Goal: Task Accomplishment & Management: Manage account settings

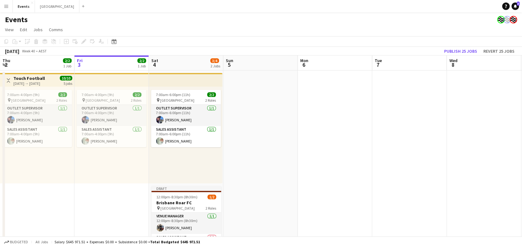
scroll to position [31, 0]
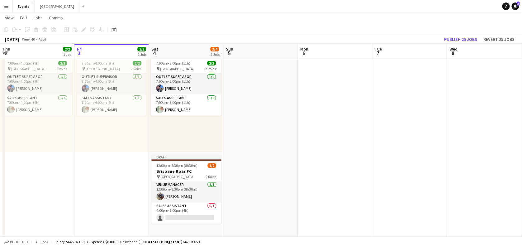
drag, startPoint x: 189, startPoint y: 212, endPoint x: 227, endPoint y: 189, distance: 44.7
click at [189, 213] on app-card-role "Sales Assistant 0/1 4:00pm-8:00pm (4h) single-neutral-actions" at bounding box center [186, 212] width 70 height 21
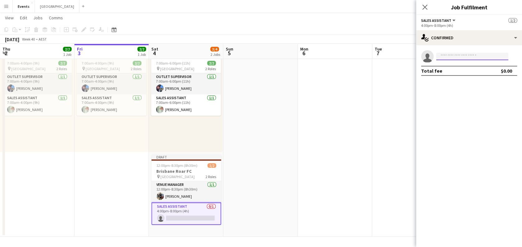
click at [460, 55] on input at bounding box center [472, 56] width 72 height 7
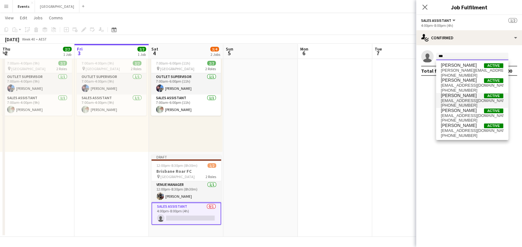
type input "***"
click at [466, 94] on span "[PERSON_NAME]" at bounding box center [459, 95] width 36 height 5
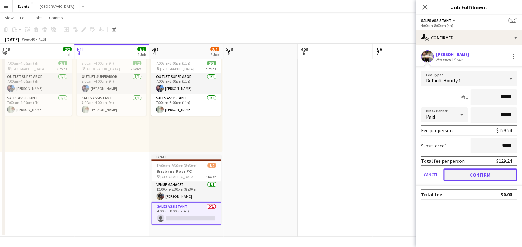
click at [470, 171] on button "Confirm" at bounding box center [480, 174] width 74 height 12
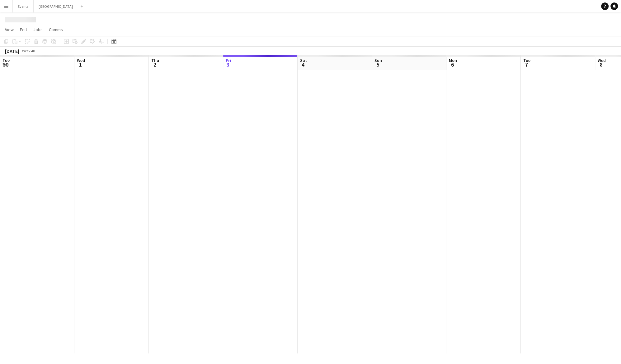
scroll to position [0, 149]
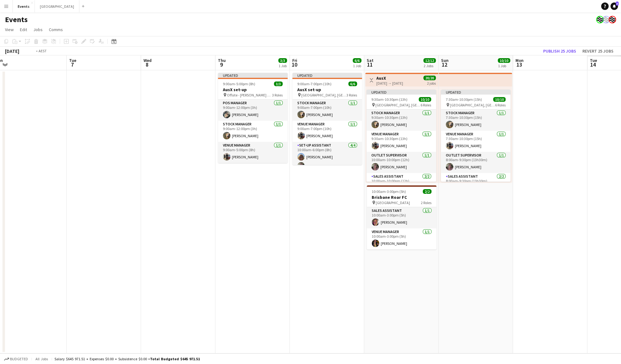
drag, startPoint x: 541, startPoint y: 217, endPoint x: 219, endPoint y: 216, distance: 321.4
click at [219, 216] on app-calendar-viewport "Fri 3 2/2 1 Job Sat 4 4/4 2 Jobs Sun 5 Mon 6 Tue 7 Wed 8 Thu 9 3/3 1 Job Fri 10…" at bounding box center [310, 204] width 621 height 298
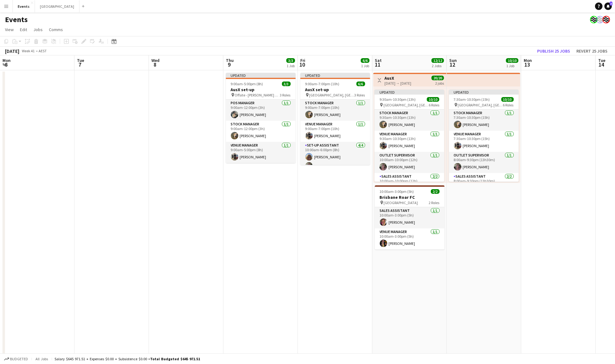
drag, startPoint x: 524, startPoint y: 264, endPoint x: 184, endPoint y: 273, distance: 340.2
click at [184, 273] on app-calendar-viewport "Fri 3 2/2 1 Job Sat 4 4/4 2 Jobs Sun 5 Mon 6 Tue 7 Wed 8 Thu 9 3/3 1 Job Fri 10…" at bounding box center [307, 210] width 615 height 311
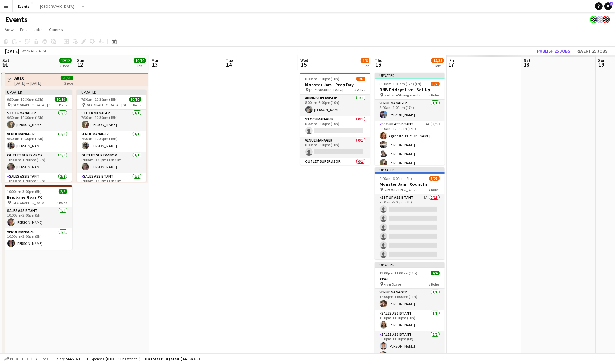
scroll to position [0, 224]
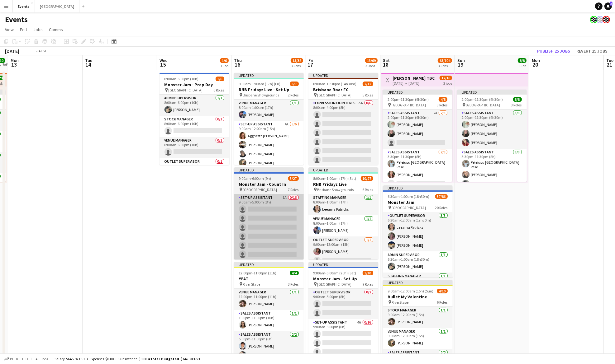
drag, startPoint x: 315, startPoint y: 249, endPoint x: 262, endPoint y: 225, distance: 58.4
click at [165, 262] on app-calendar-viewport "Fri 10 6/6 1 Job Sat 11 12/12 2 Jobs Sun 12 10/10 1 Job Mon 13 Tue 14 Wed 15 1/…" at bounding box center [307, 220] width 615 height 330
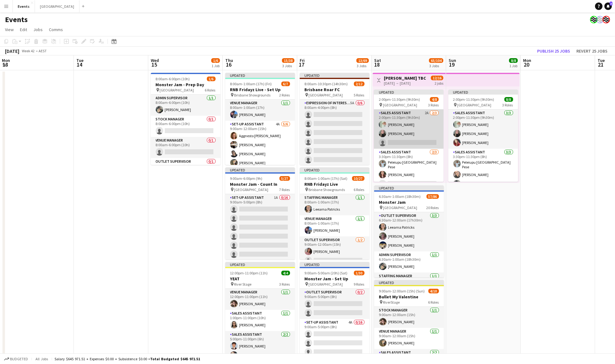
click at [404, 139] on app-card-role "Sales Assistant 2A 2/3 2:00pm-11:30pm (9h30m) Lorraine KEMP Kealy Cochrane sing…" at bounding box center [409, 129] width 70 height 39
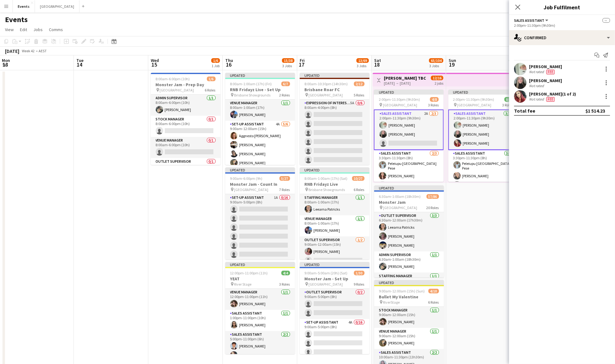
click at [403, 128] on app-card-role "Sales Assistant 2A 2/3 2:00pm-11:30pm (9h30m) Lorraine KEMP Kealy Cochrane sing…" at bounding box center [409, 130] width 70 height 40
click at [538, 97] on input at bounding box center [565, 96] width 72 height 7
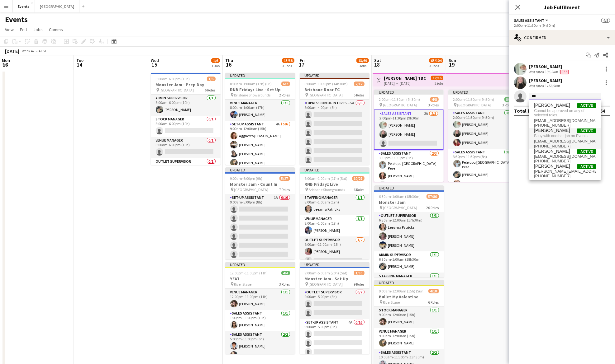
type input "***"
click at [562, 135] on span "Busy with another job on Events." at bounding box center [565, 136] width 62 height 6
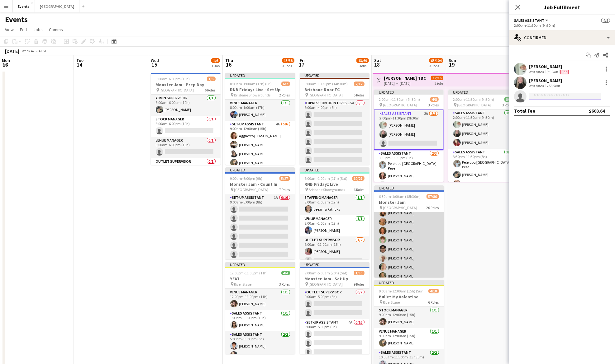
scroll to position [207, 0]
click at [403, 235] on app-card-role "Sales Assistant 2A 27/32 7:00am-10:00pm (15h) Danica Kovacevich Oliver Harding …" at bounding box center [409, 342] width 70 height 301
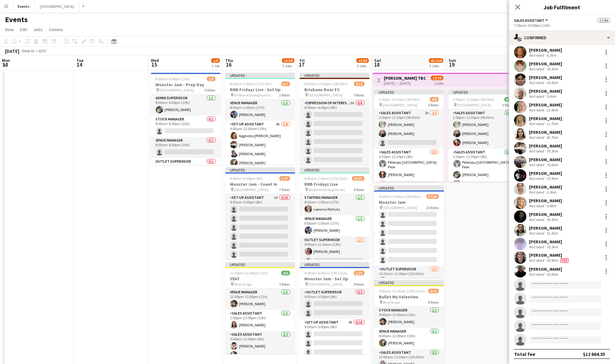
scroll to position [957, 0]
click at [476, 226] on app-date-cell "Updated 2:00pm-11:30pm (9h30m) 8/8 pin Brisbane Entertainment Centre 3 Roles Sa…" at bounding box center [483, 227] width 74 height 315
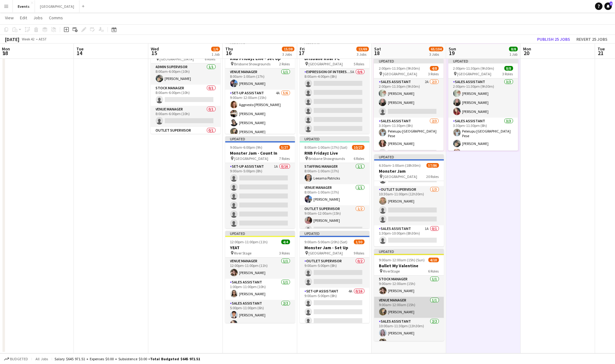
scroll to position [41, 0]
click at [404, 317] on app-card-role "Outlet Supervisor 0/1 10:00am-12:00am (14h) single-neutral-actions" at bounding box center [409, 317] width 70 height 21
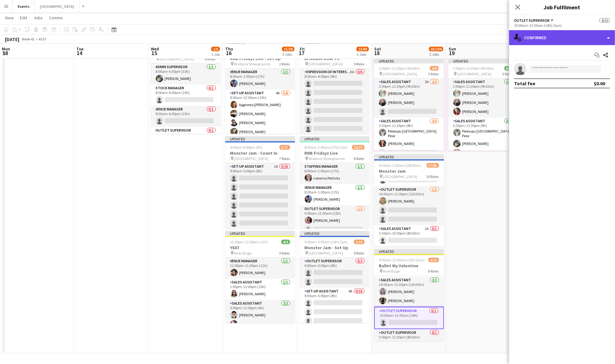
click at [574, 34] on div "single-neutral-actions-check-2 Confirmed" at bounding box center [562, 37] width 106 height 15
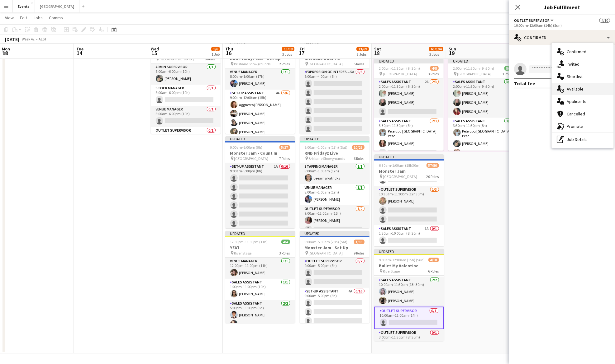
click at [579, 86] on div "single-neutral-actions-upload Available" at bounding box center [583, 89] width 62 height 12
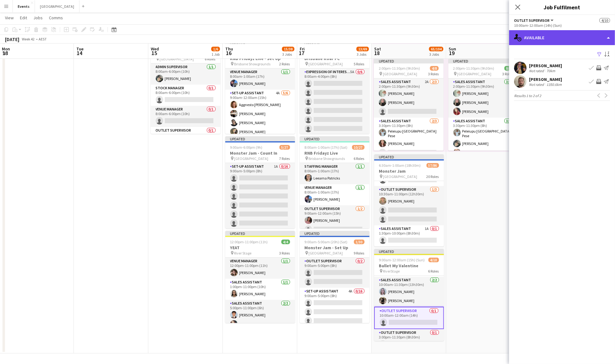
click at [568, 36] on div "single-neutral-actions-upload Available" at bounding box center [562, 37] width 106 height 15
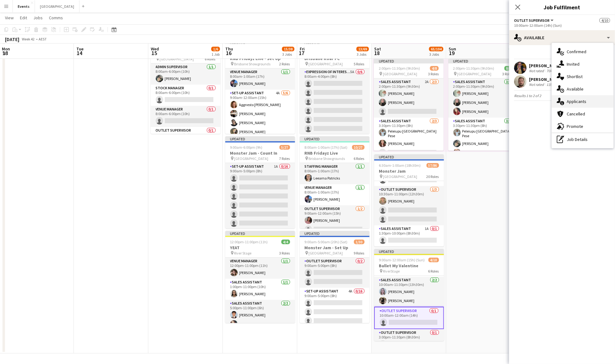
click at [582, 101] on span "Applicants" at bounding box center [577, 102] width 20 height 6
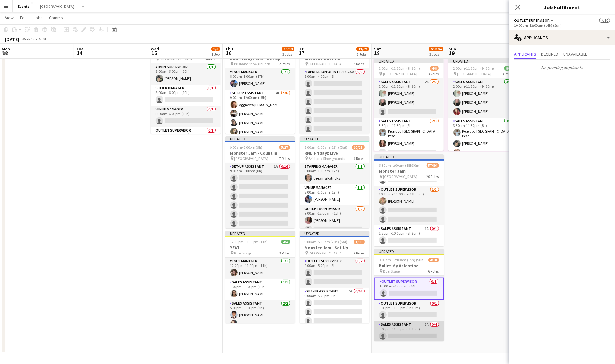
scroll to position [83, 0]
click at [401, 318] on app-card-role "Sales Assistant 3A 0/4 3:00pm-11:30pm (8h30m) single-neutral-actions single-neu…" at bounding box center [409, 333] width 70 height 48
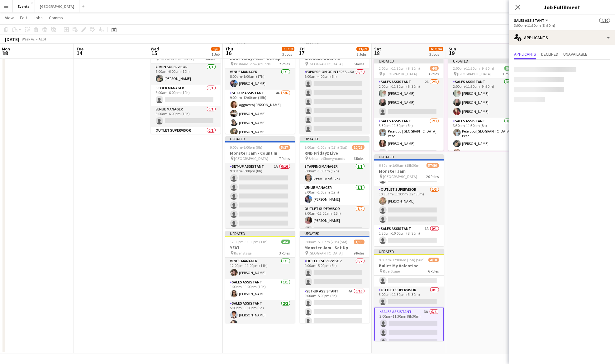
scroll to position [82, 0]
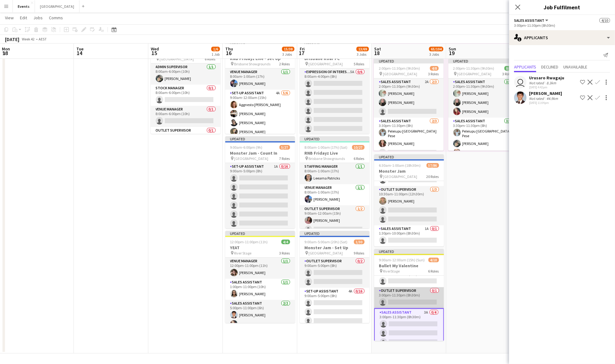
click at [404, 297] on app-card-role "Outlet Supervisor 0/1 3:00pm-11:30pm (8h30m) single-neutral-actions" at bounding box center [409, 297] width 70 height 21
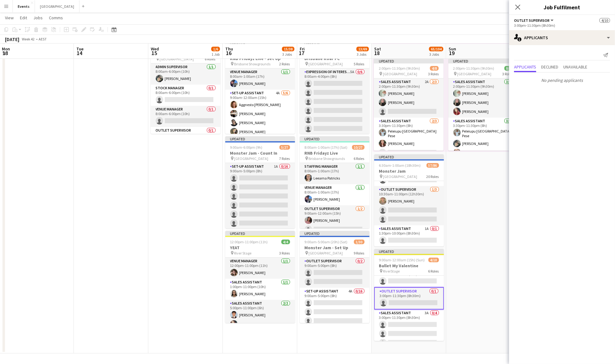
scroll to position [0, 0]
